Goal: Task Accomplishment & Management: Use online tool/utility

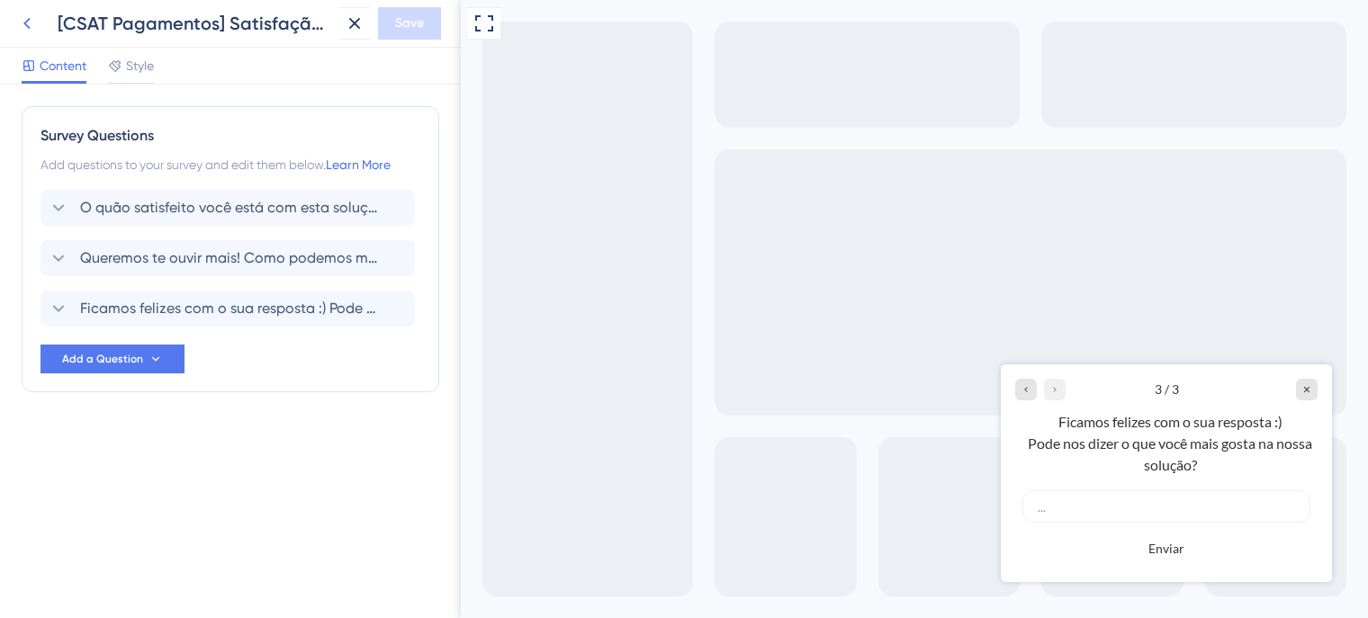
click at [26, 28] on icon at bounding box center [27, 24] width 22 height 22
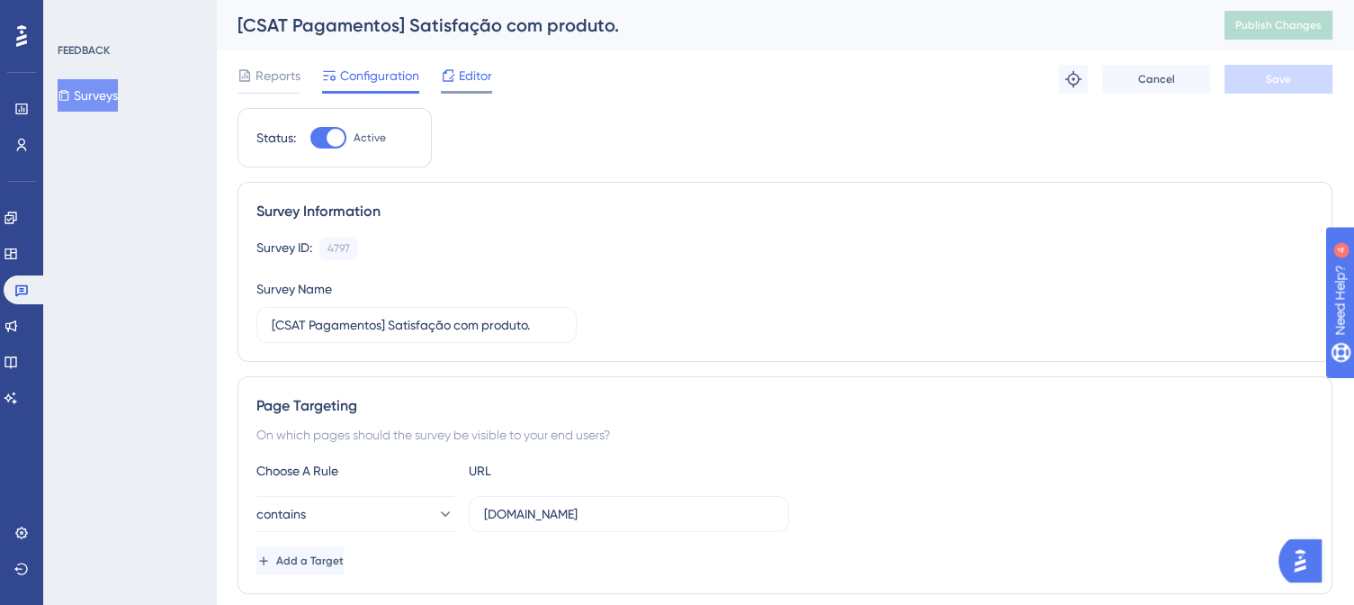
click at [464, 76] on span "Editor" at bounding box center [475, 76] width 33 height 22
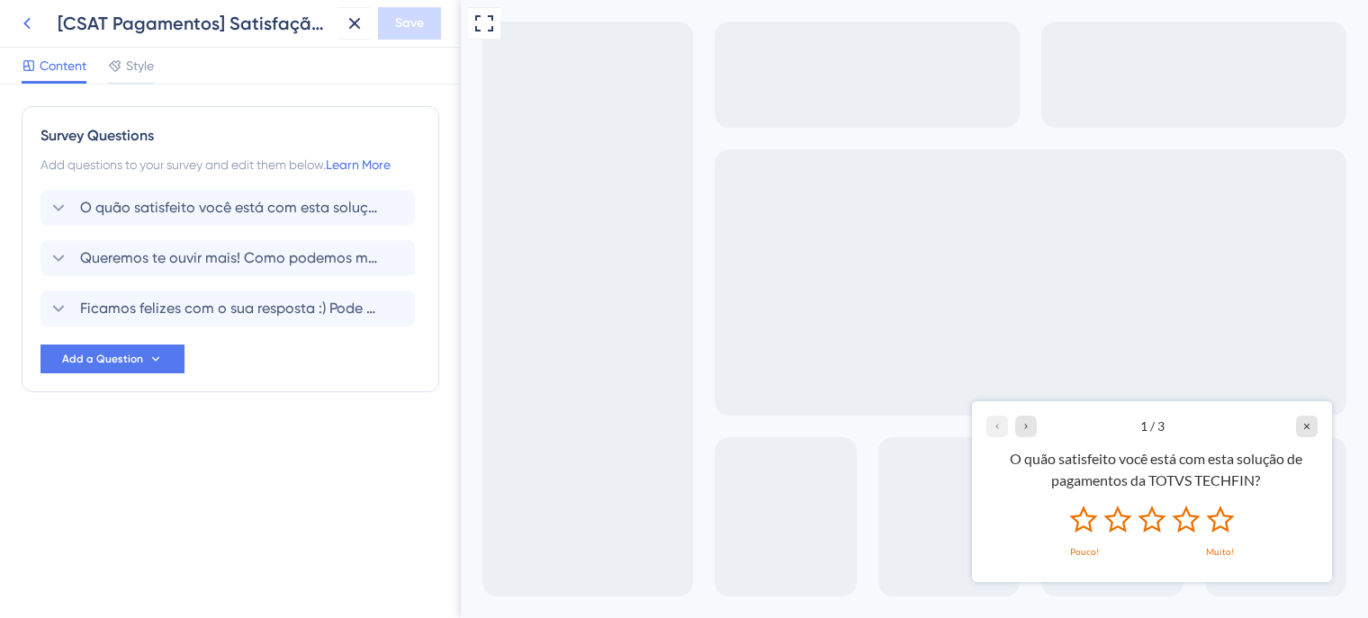
click at [22, 25] on icon at bounding box center [27, 24] width 22 height 22
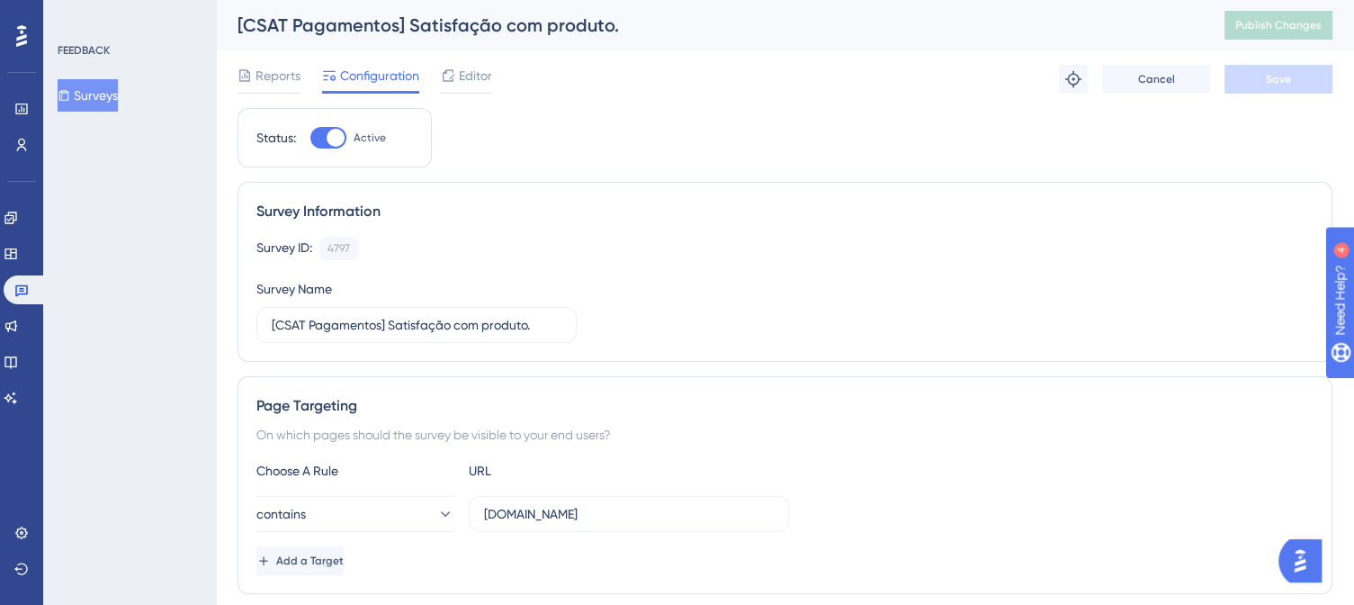
click at [91, 96] on button "Surveys" at bounding box center [88, 95] width 60 height 32
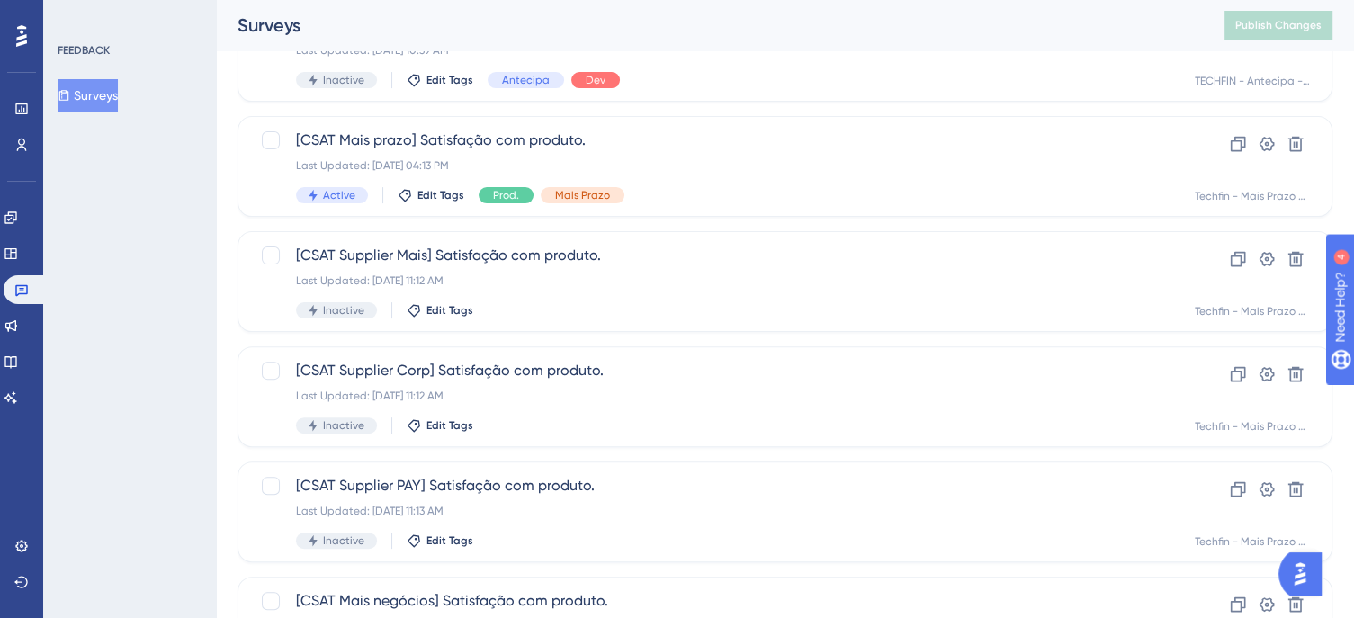
scroll to position [777, 0]
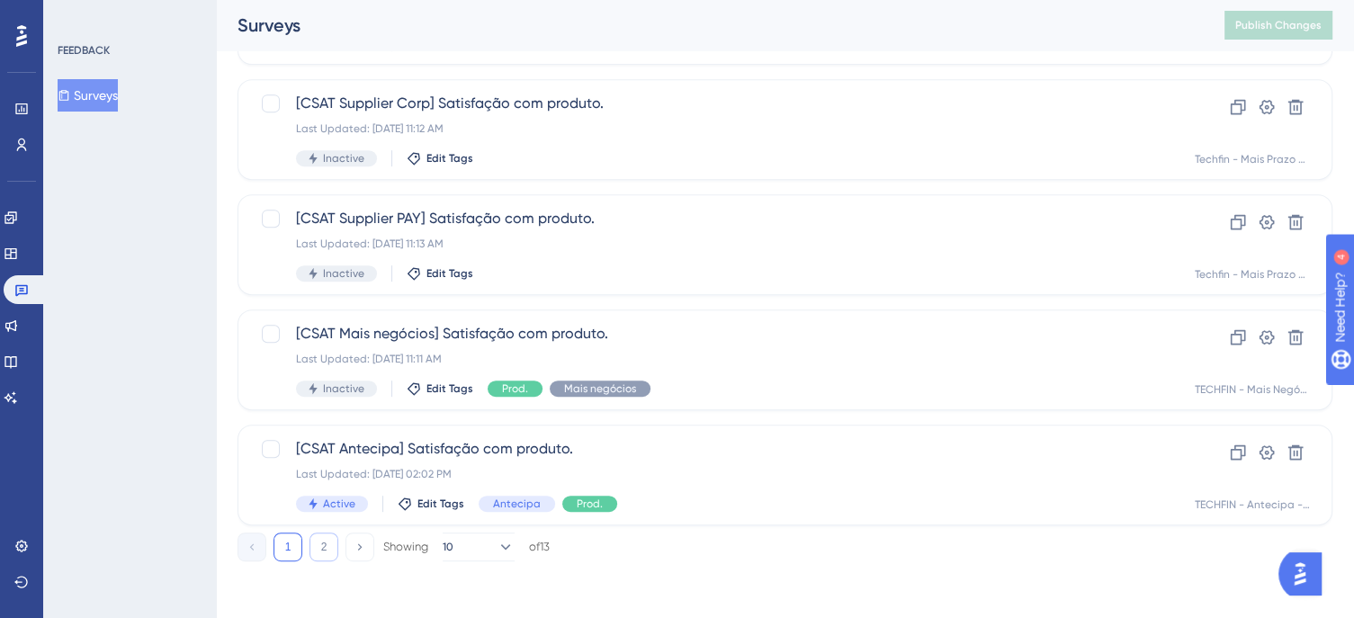
click at [328, 541] on button "2" at bounding box center [324, 547] width 29 height 29
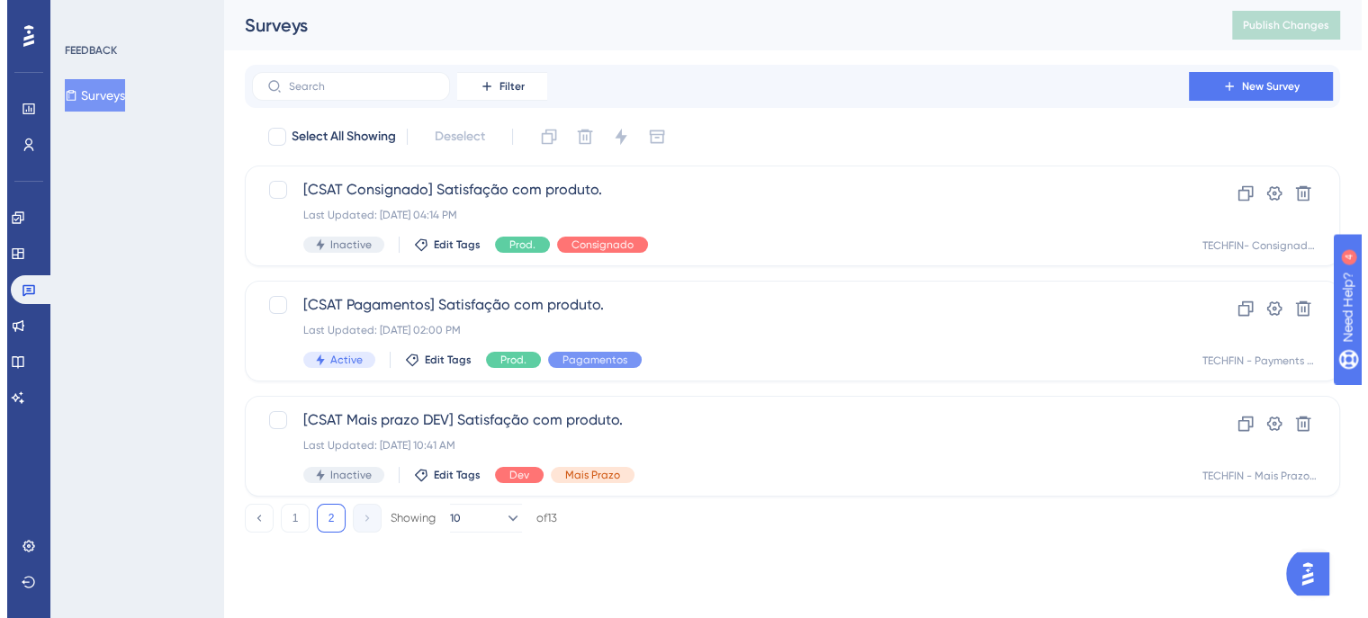
scroll to position [0, 0]
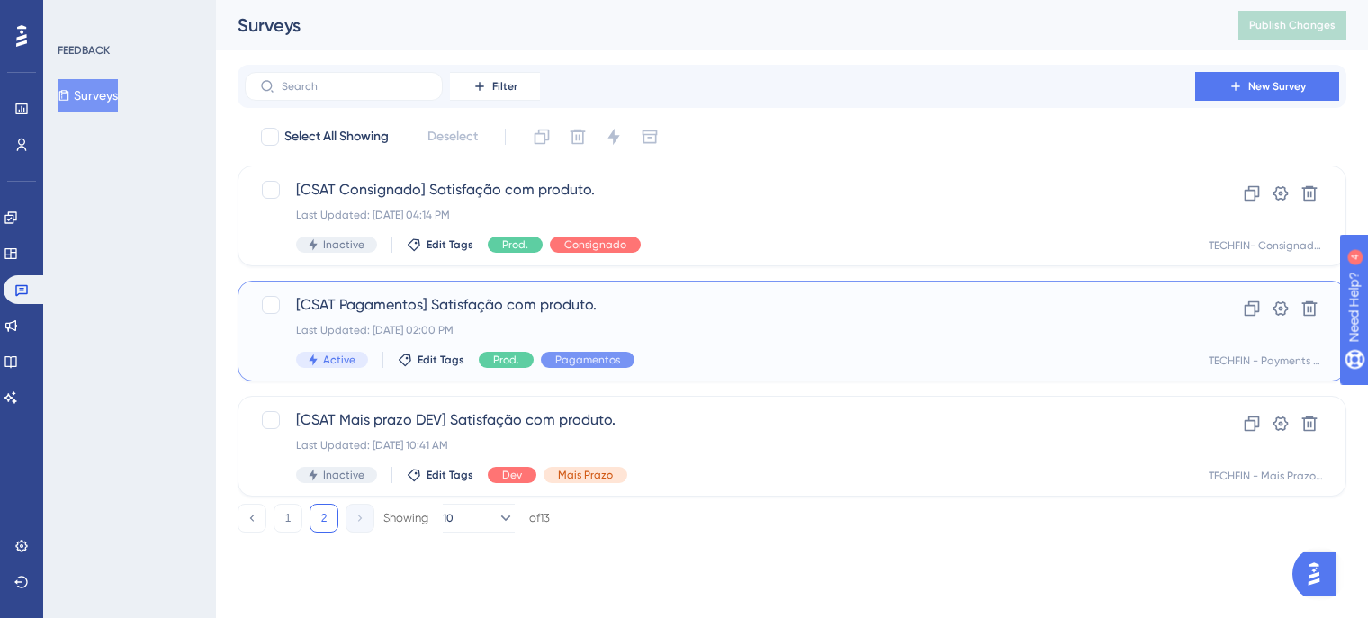
click at [662, 316] on div "[CSAT Pagamentos] Satisfação com produto. Last Updated: [DATE] 02:00 PM Active …" at bounding box center [720, 331] width 848 height 74
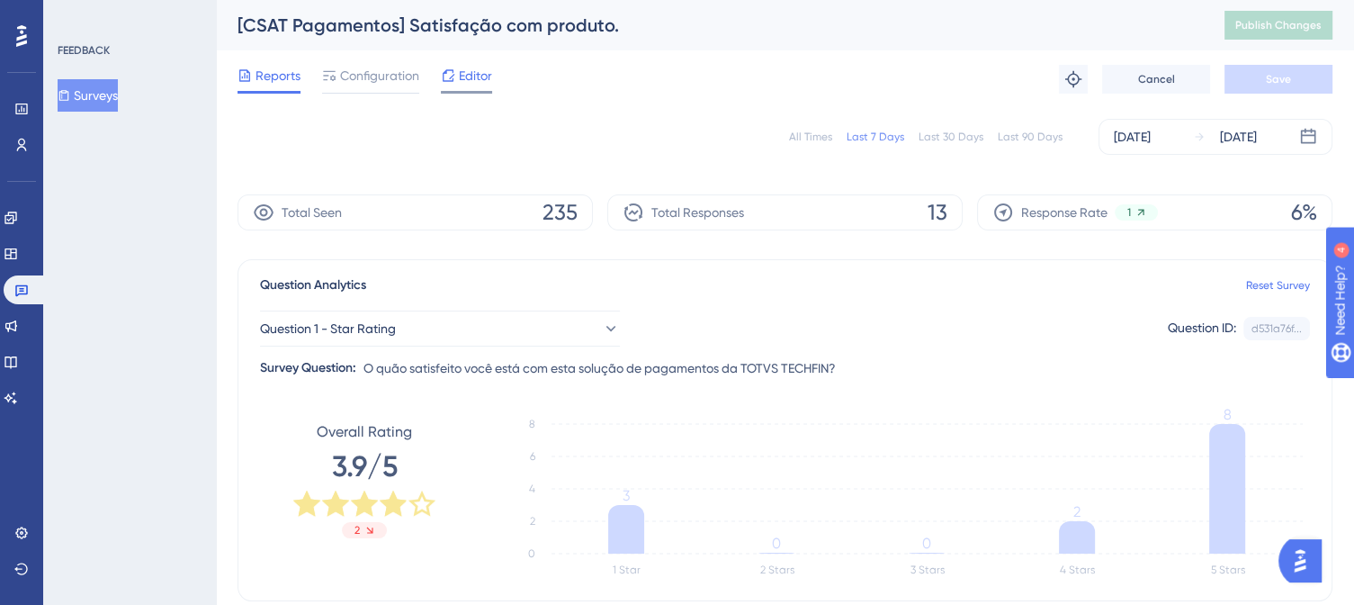
click at [464, 75] on span "Editor" at bounding box center [475, 76] width 33 height 22
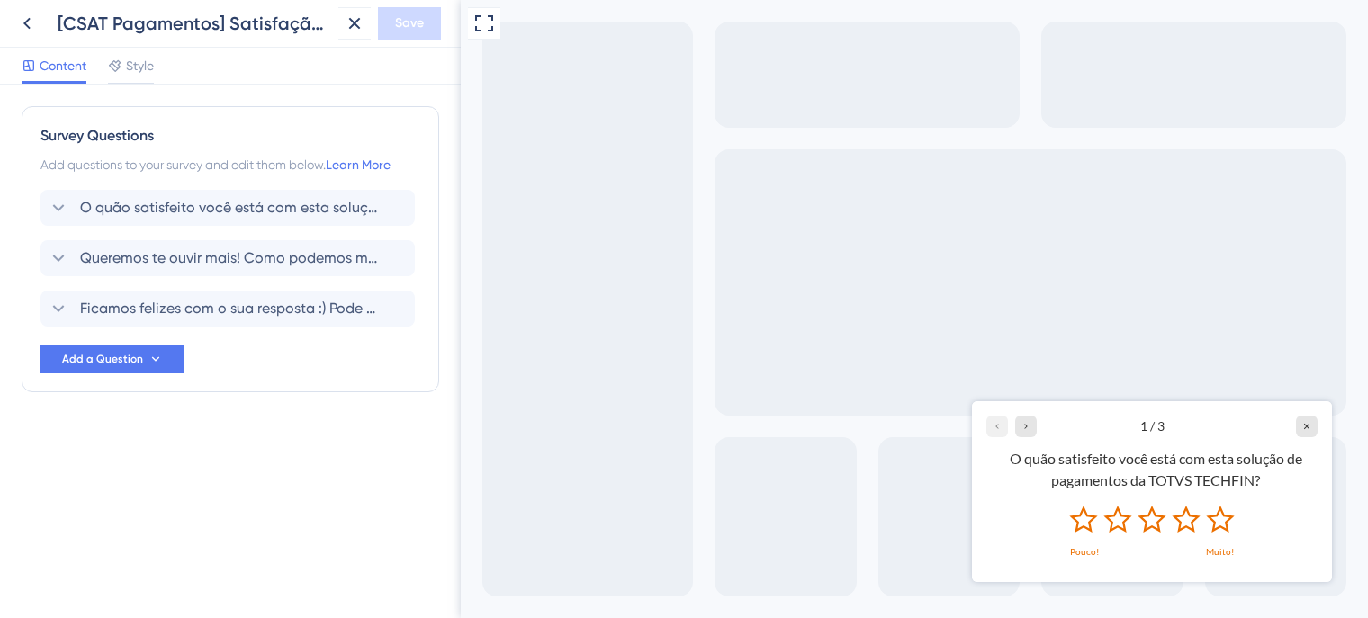
click at [66, 489] on div "Survey Questions Add questions to your survey and edit them below. Learn More O…" at bounding box center [230, 352] width 461 height 534
click at [1089, 523] on icon "Rate 1 star" at bounding box center [1083, 518] width 28 height 27
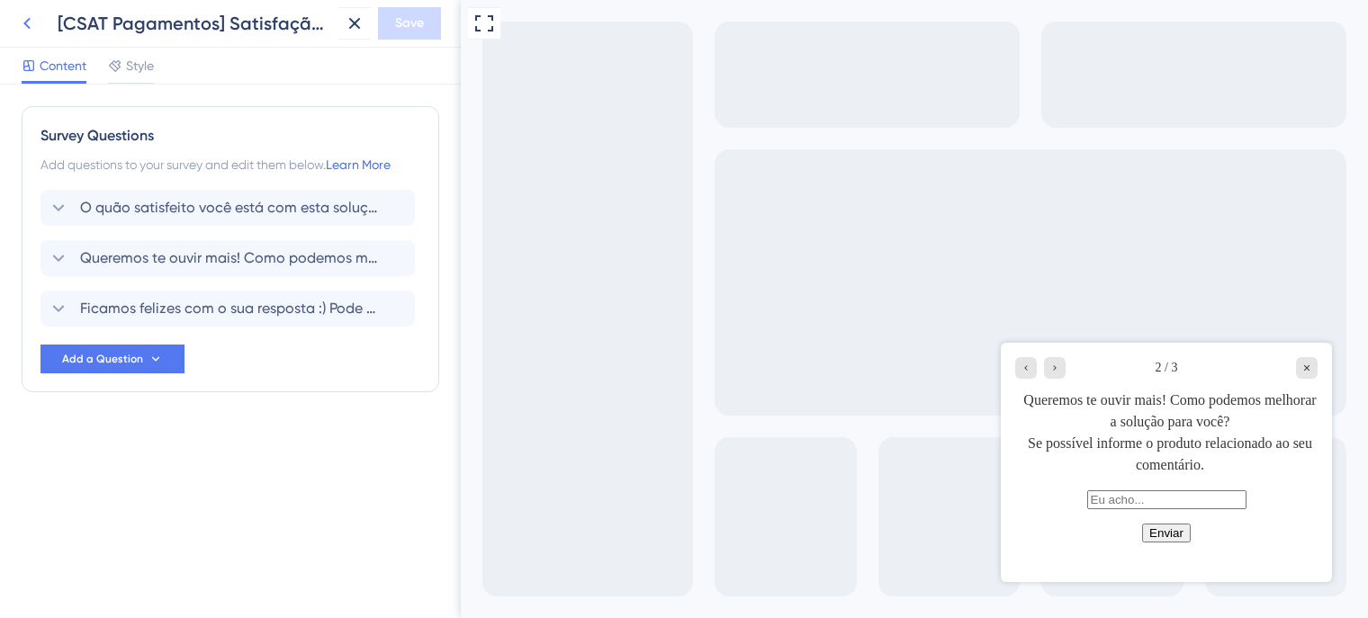
click at [30, 21] on icon at bounding box center [27, 24] width 22 height 22
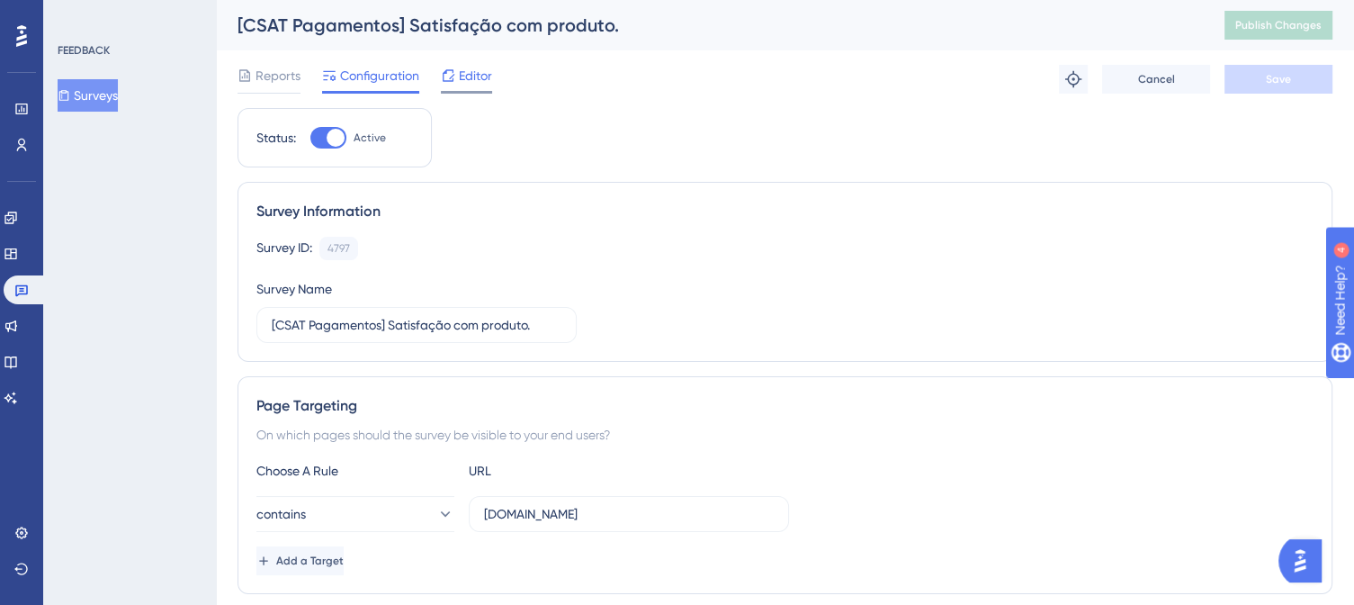
click at [483, 76] on span "Editor" at bounding box center [475, 76] width 33 height 22
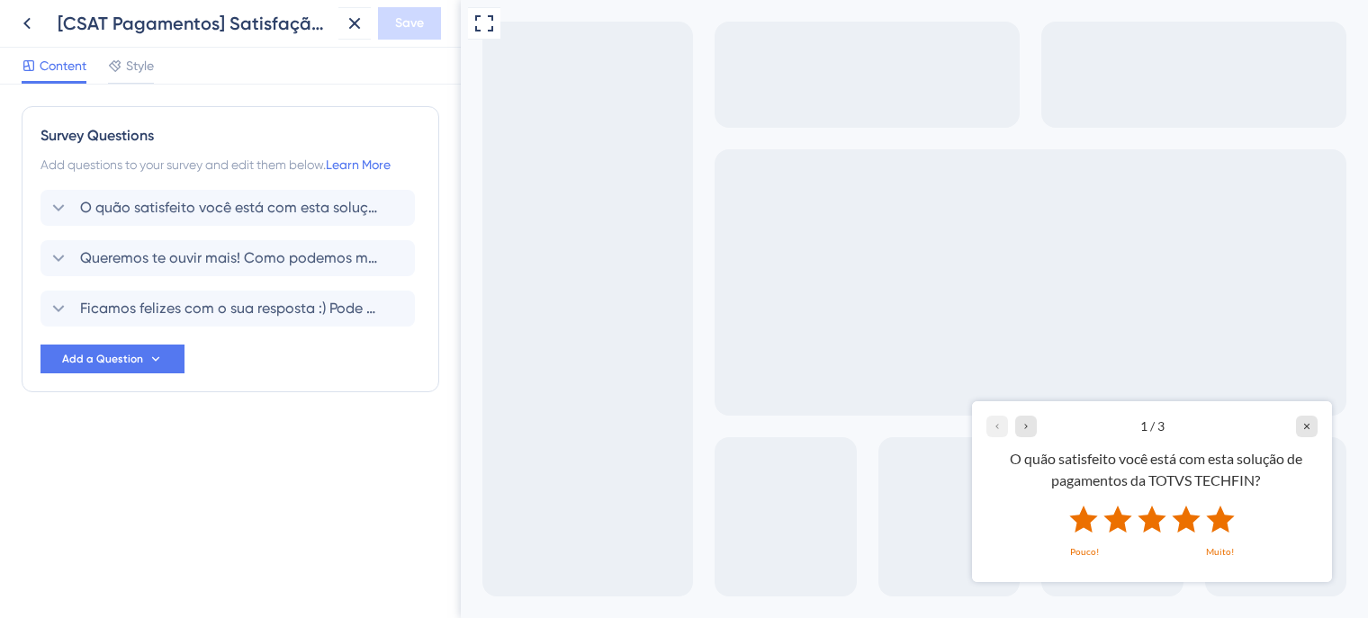
click at [1220, 518] on icon "Rate 5 star" at bounding box center [1220, 518] width 28 height 27
click at [1220, 526] on icon "Rate 5 star" at bounding box center [1220, 518] width 28 height 27
